Goal: Transaction & Acquisition: Purchase product/service

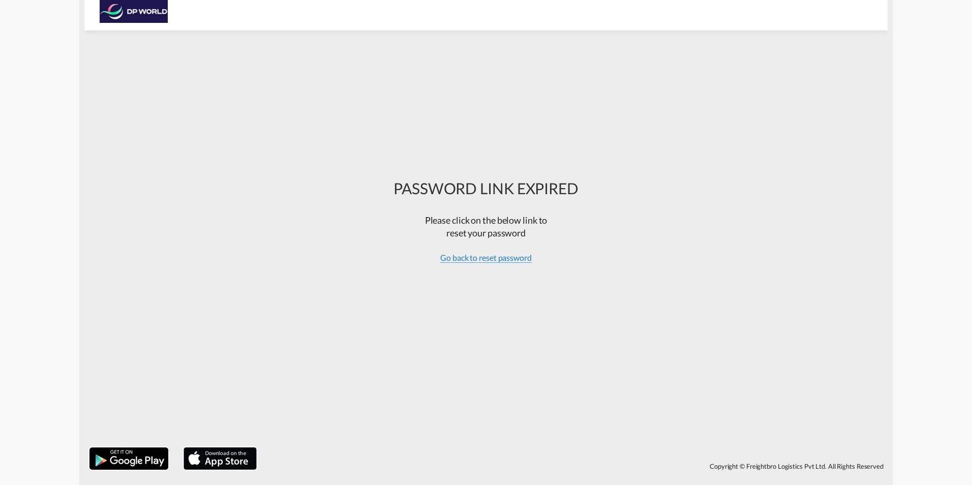
click at [470, 257] on span "Go back to reset password" at bounding box center [486, 258] width 92 height 10
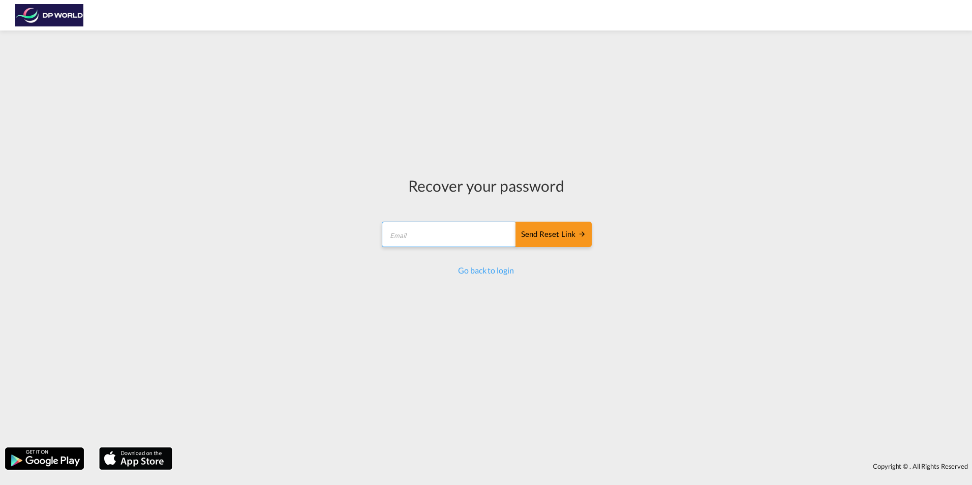
click at [390, 233] on input "email" at bounding box center [449, 234] width 135 height 25
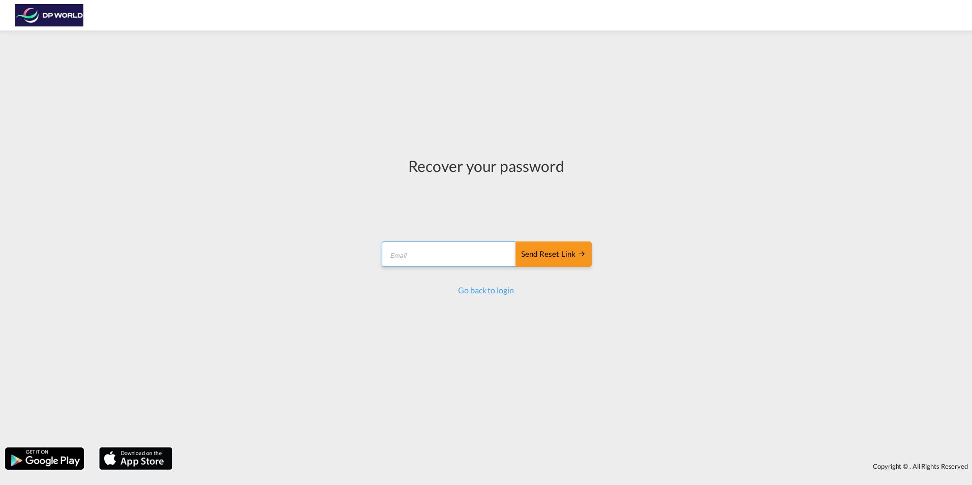
type input "charlene.post@dpworld.com"
click at [552, 254] on div "Send reset link" at bounding box center [553, 255] width 65 height 12
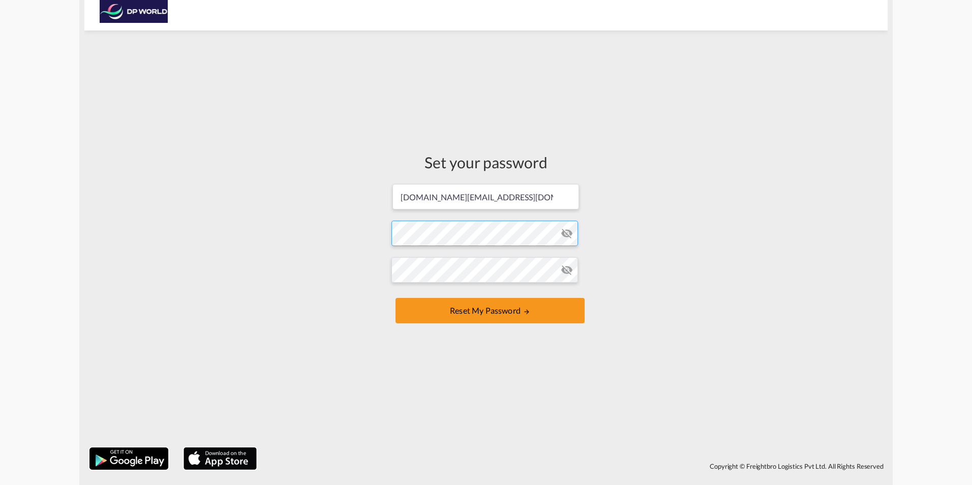
click at [410, 236] on form "charlene.post@dpworld.com Password must contain the following: A special charac…" at bounding box center [485, 254] width 189 height 143
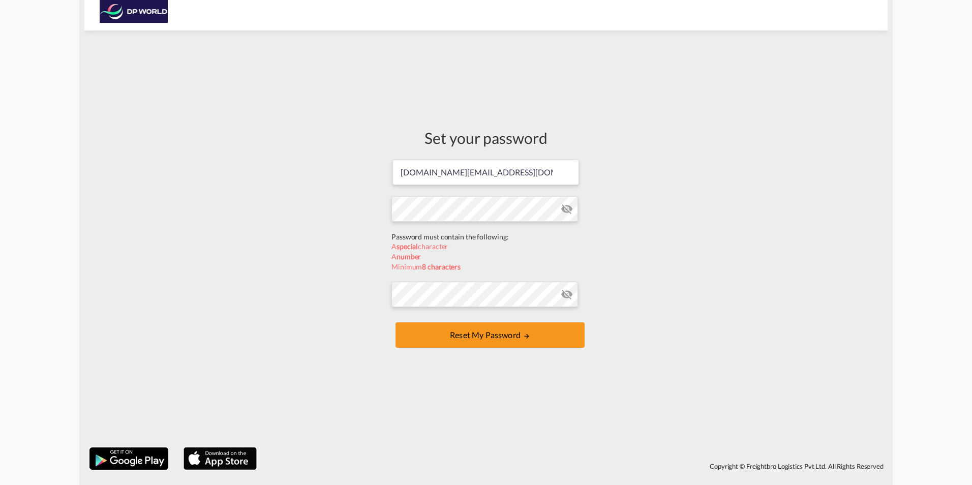
click at [565, 209] on form "charlene.post@dpworld.com Password must contain the following: A special charac…" at bounding box center [485, 255] width 189 height 192
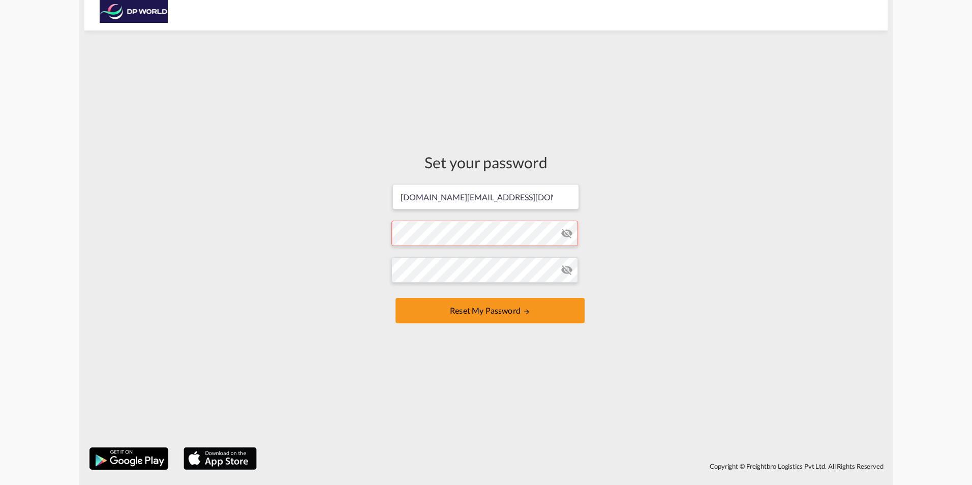
click at [405, 234] on form "charlene.post@dpworld.com Password must contain the following: A special charac…" at bounding box center [485, 254] width 189 height 143
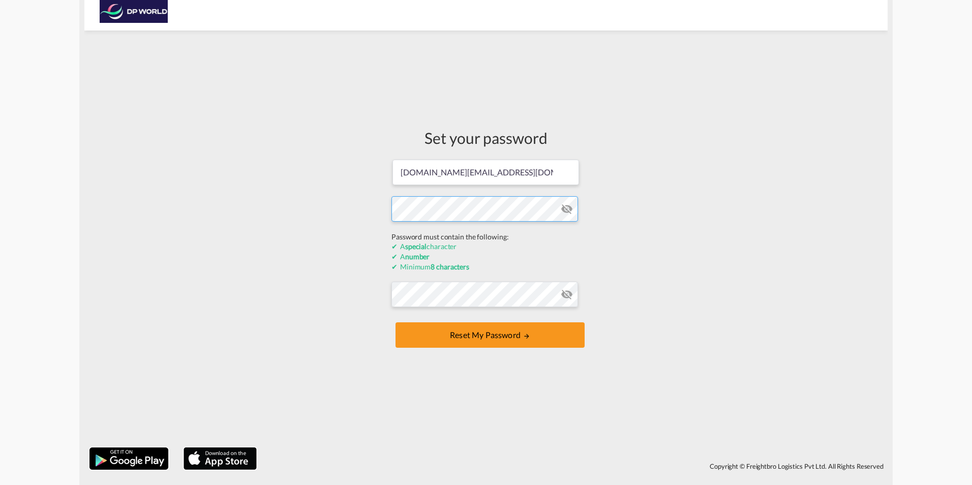
click at [396, 322] on button "Reset my password" at bounding box center [490, 334] width 189 height 25
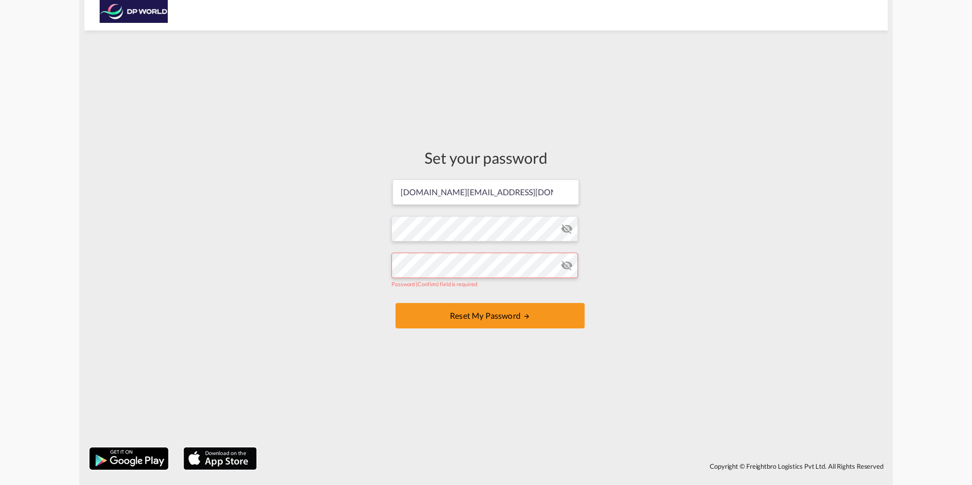
click at [566, 229] on form "charlene.post@dpworld.com Password must contain the following: A special charac…" at bounding box center [485, 254] width 189 height 153
click at [514, 229] on form "charlene.post@dpworld.com Password must contain the following: A special charac…" at bounding box center [485, 254] width 189 height 153
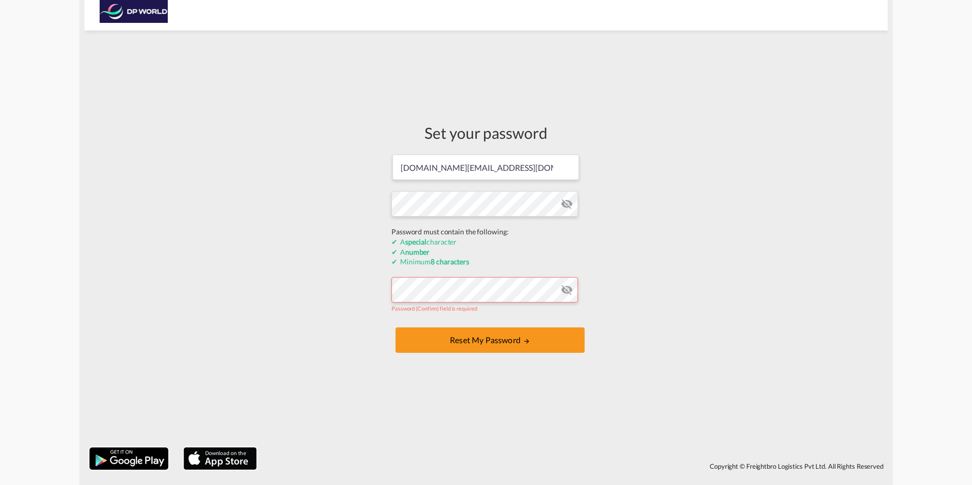
click at [399, 289] on form "charlene.post@dpworld.com Password must contain the following: A special charac…" at bounding box center [485, 255] width 189 height 202
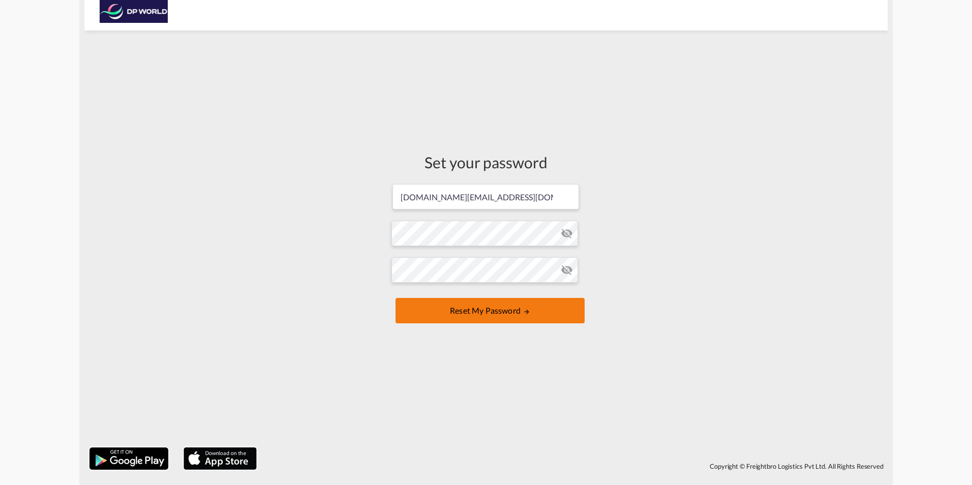
click at [505, 312] on button "Reset my password" at bounding box center [490, 310] width 189 height 25
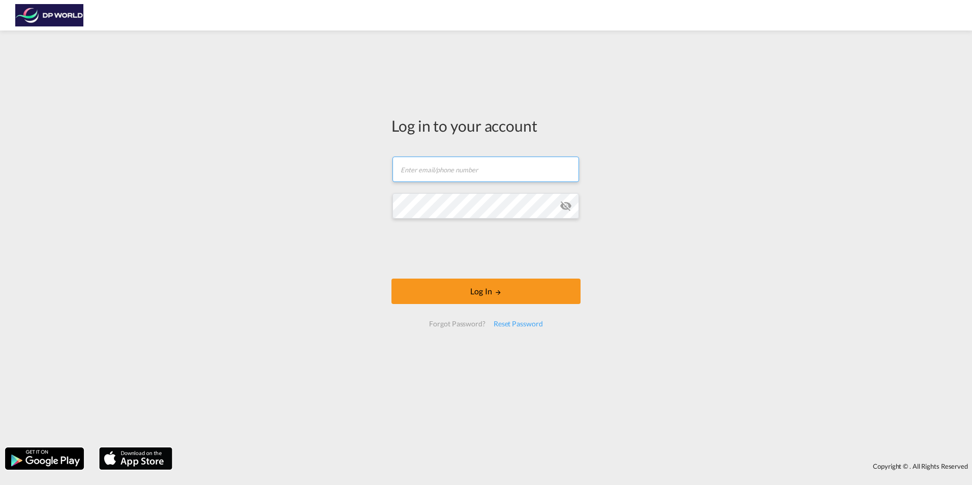
click at [428, 170] on input "text" at bounding box center [486, 169] width 187 height 25
type input "charlene.post@dpworld.com"
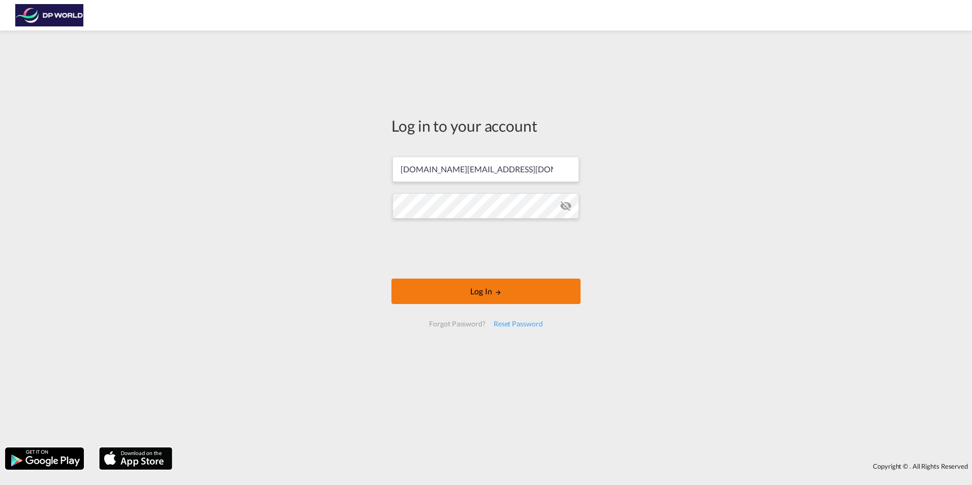
click at [492, 292] on button "Log In" at bounding box center [485, 291] width 189 height 25
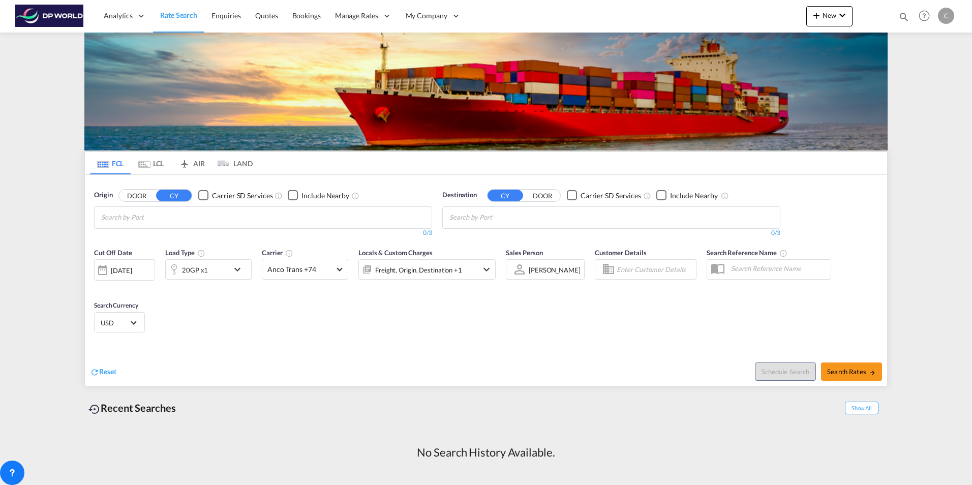
click at [607, 320] on div "Cut Off Date 22 Aug 2025 22/08/2025 Load Type 20GP x1 Carrier Anco Trans +74 On…" at bounding box center [486, 292] width 802 height 99
click at [498, 340] on div "Cut Off Date 22 Aug 2025 22/08/2025 Load Type 20GP x1 Carrier Anco Trans +74 On…" at bounding box center [486, 292] width 802 height 99
click at [117, 214] on input "Chips input." at bounding box center [149, 217] width 97 height 16
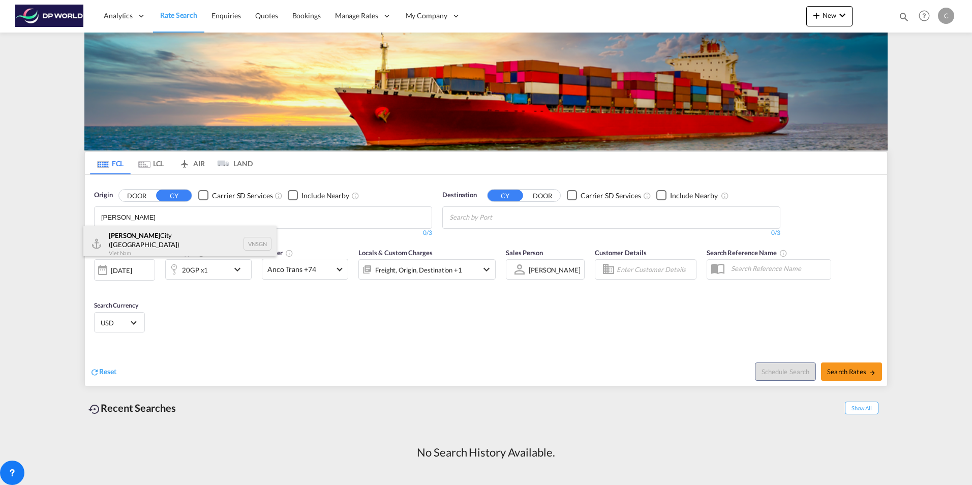
type input "ho chi minh"
click at [174, 243] on div "Ho Chi Minh City (Saigon) Viet Nam VNSGN" at bounding box center [179, 244] width 193 height 37
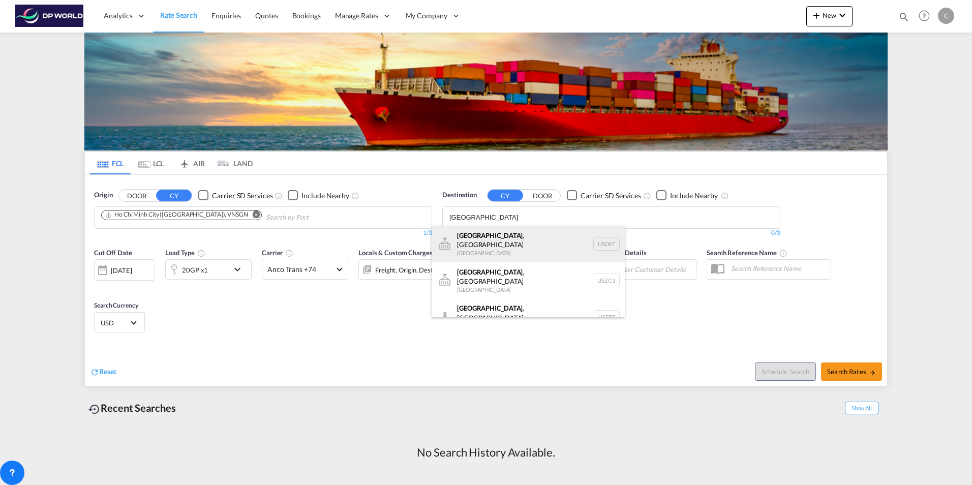
type input "detroit"
click at [494, 240] on div "Detroit , MI United States USDET" at bounding box center [528, 244] width 193 height 37
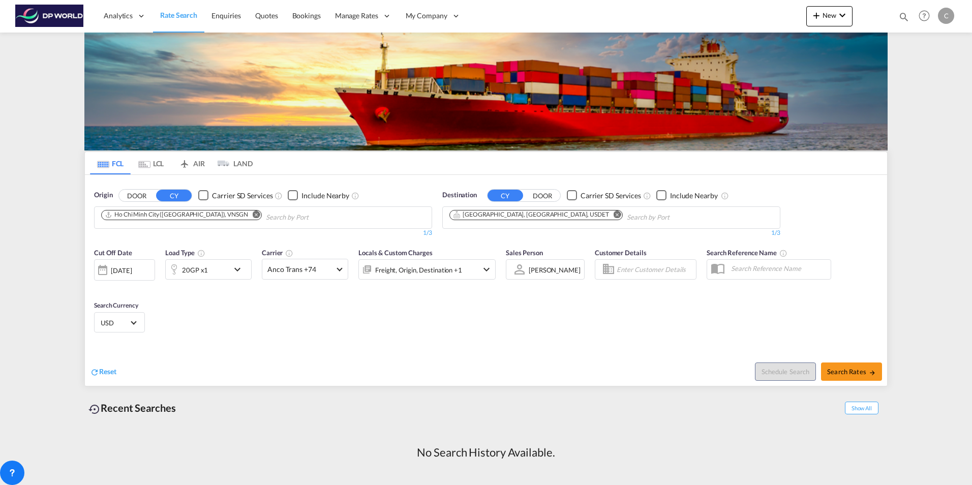
click at [120, 270] on div "[DATE]" at bounding box center [121, 270] width 21 height 9
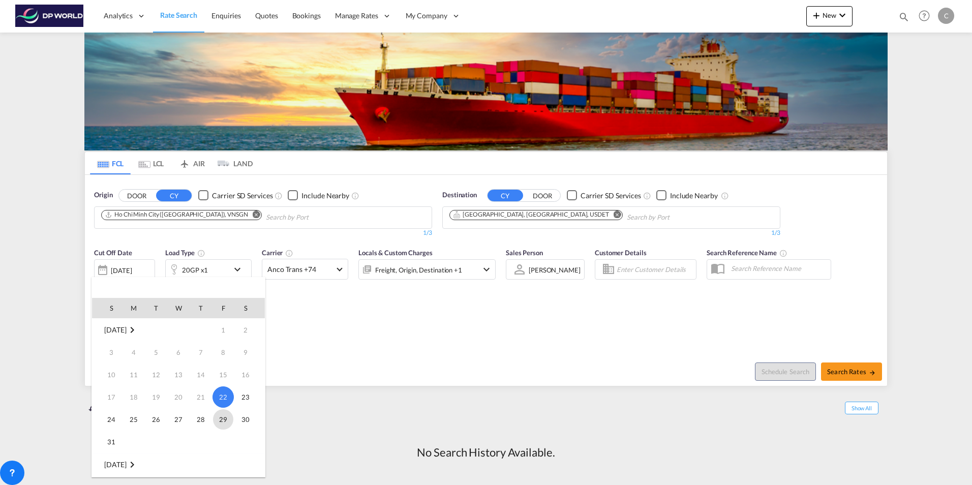
click at [222, 420] on span "29" at bounding box center [223, 419] width 20 height 20
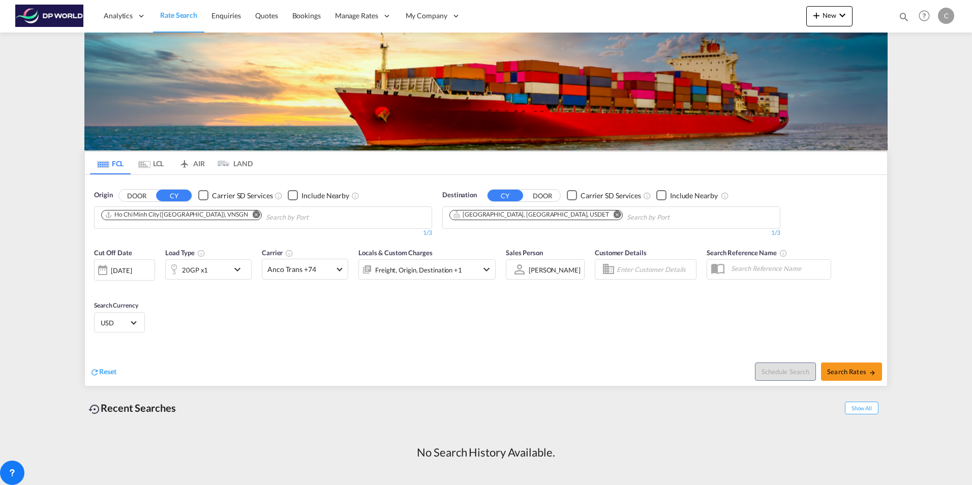
click at [235, 267] on md-icon "icon-chevron-down" at bounding box center [239, 269] width 17 height 12
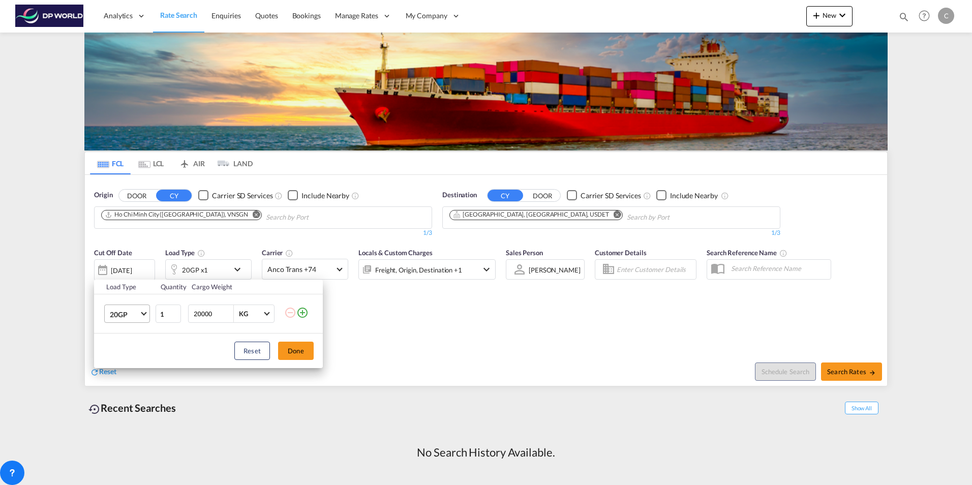
click at [142, 315] on md-select-value "20GP" at bounding box center [129, 313] width 41 height 17
click at [122, 360] on div "40HC" at bounding box center [119, 363] width 19 height 10
drag, startPoint x: 216, startPoint y: 312, endPoint x: 164, endPoint y: 308, distance: 52.5
click at [164, 308] on tr "40HC 1 20000 KG KG" at bounding box center [208, 313] width 229 height 39
type input "15000"
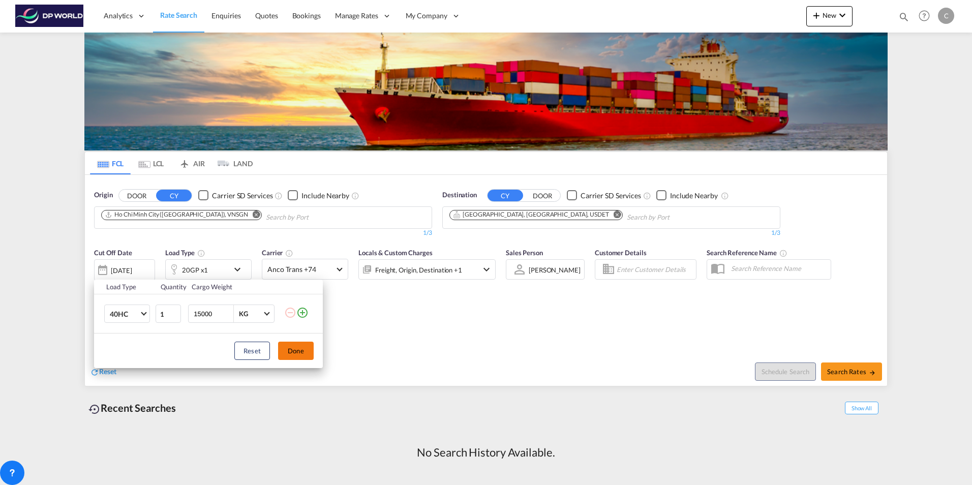
click at [296, 351] on button "Done" at bounding box center [296, 351] width 36 height 18
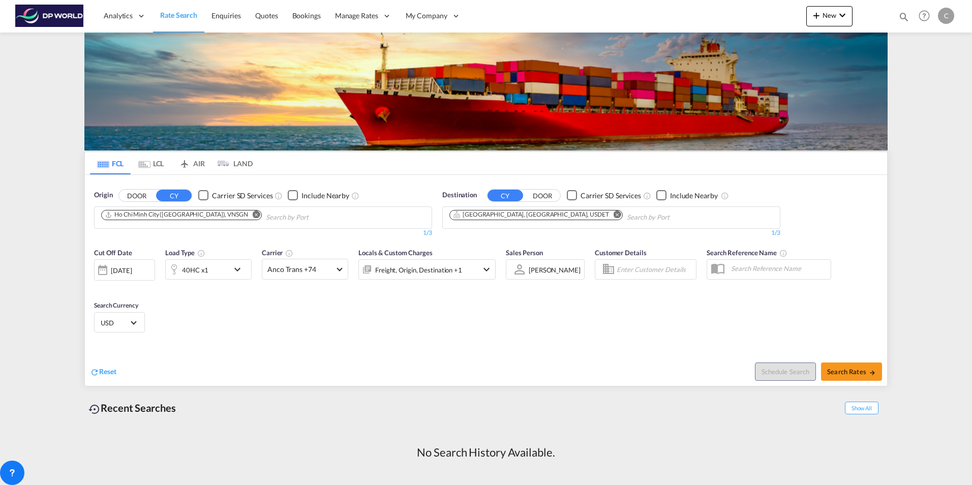
click at [488, 266] on md-icon "icon-chevron-down" at bounding box center [486, 269] width 12 height 12
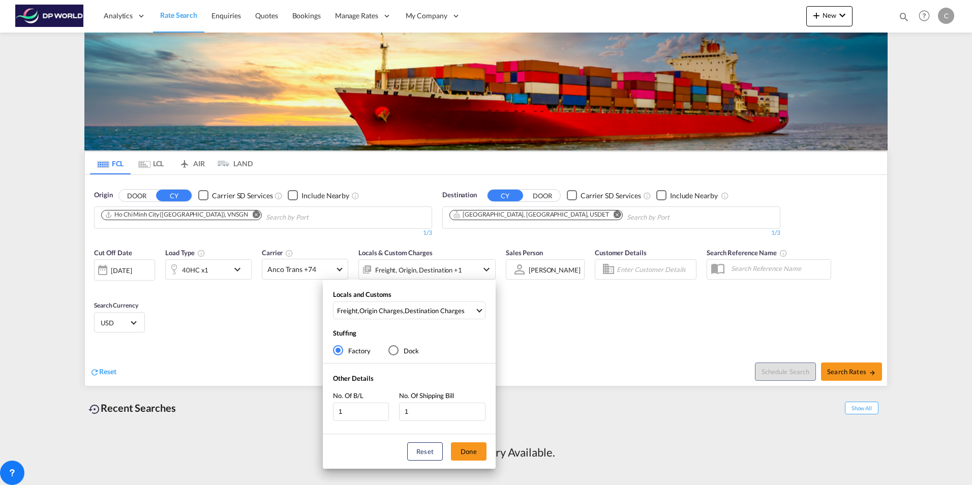
click at [392, 350] on div "Dock" at bounding box center [393, 350] width 10 height 10
click at [482, 308] on md-select-value "Freight , Origin Charges , Destination Charges" at bounding box center [410, 310] width 149 height 17
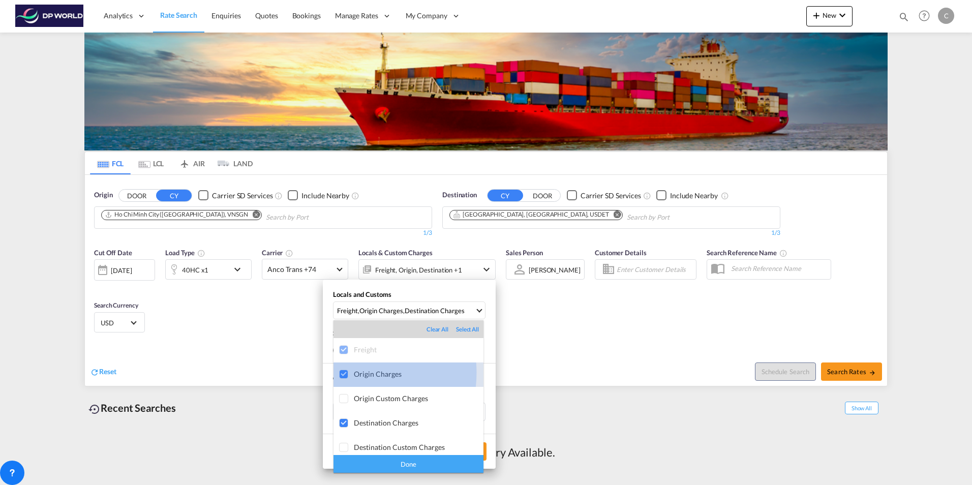
click at [345, 373] on div at bounding box center [344, 375] width 10 height 10
click at [347, 371] on div at bounding box center [344, 375] width 10 height 10
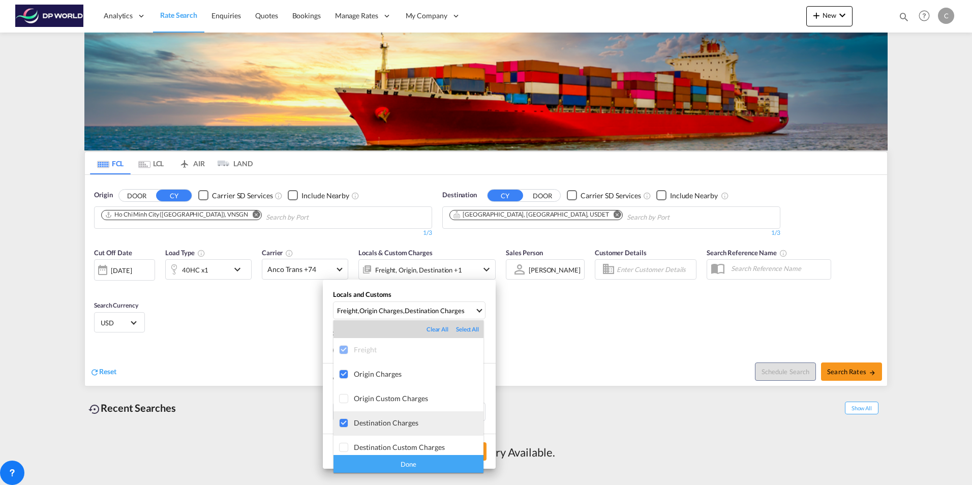
click at [345, 420] on div at bounding box center [344, 423] width 10 height 10
click at [347, 419] on div at bounding box center [344, 423] width 10 height 10
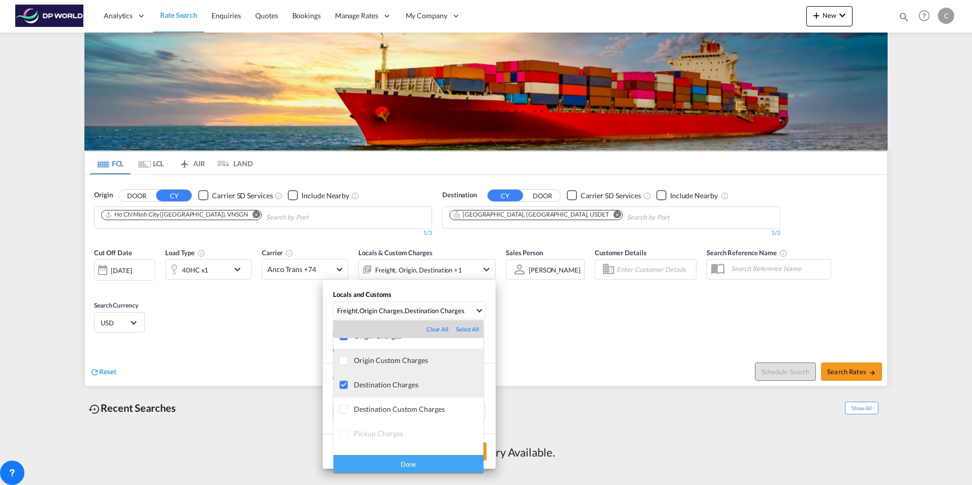
scroll to position [54, 0]
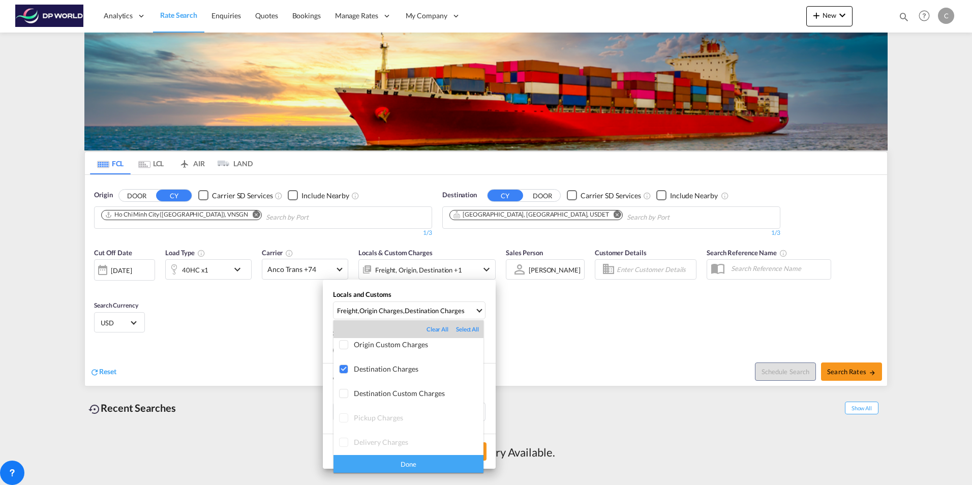
click at [401, 465] on div "Done" at bounding box center [409, 464] width 150 height 18
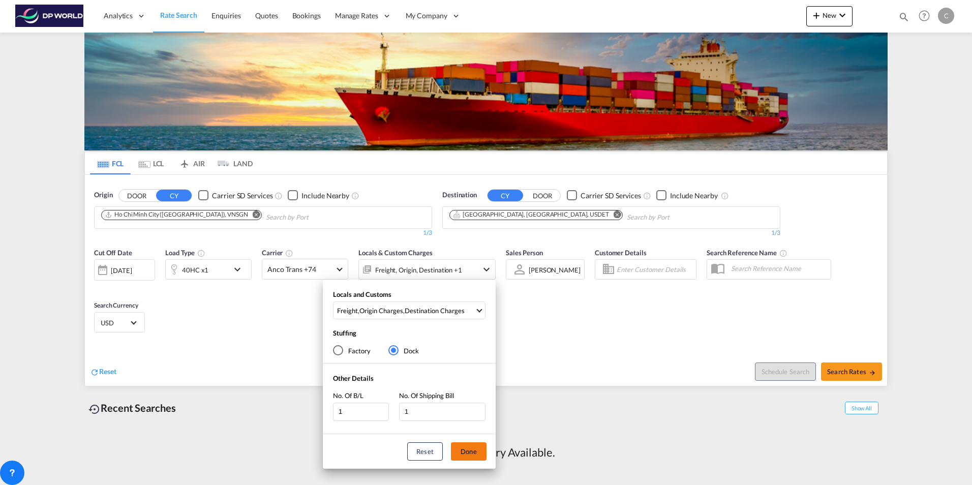
click at [481, 450] on button "Done" at bounding box center [469, 451] width 36 height 18
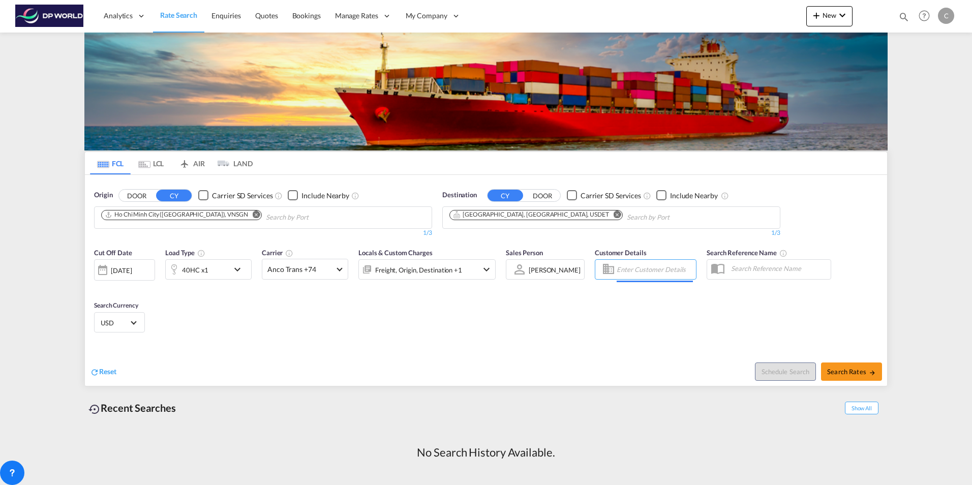
click at [638, 270] on input "Enter Customer Details" at bounding box center [655, 269] width 76 height 15
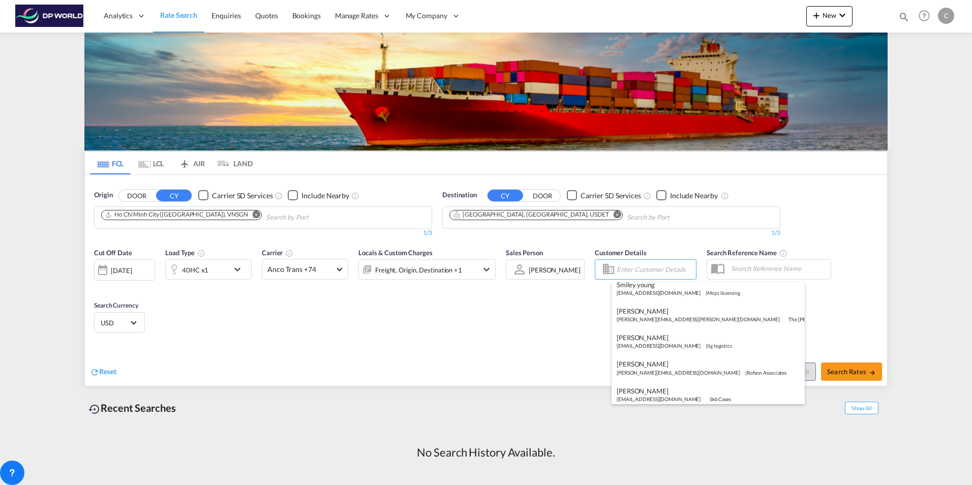
scroll to position [672, 0]
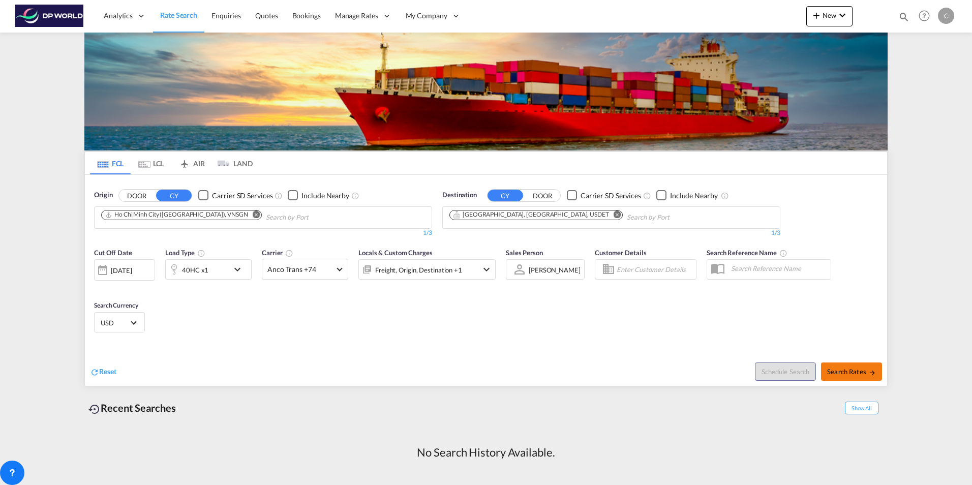
click at [835, 372] on span "Search Rates" at bounding box center [851, 372] width 49 height 8
type input "VNSGN to USDET / 29 Aug 2025"
